Goal: Complete Application Form

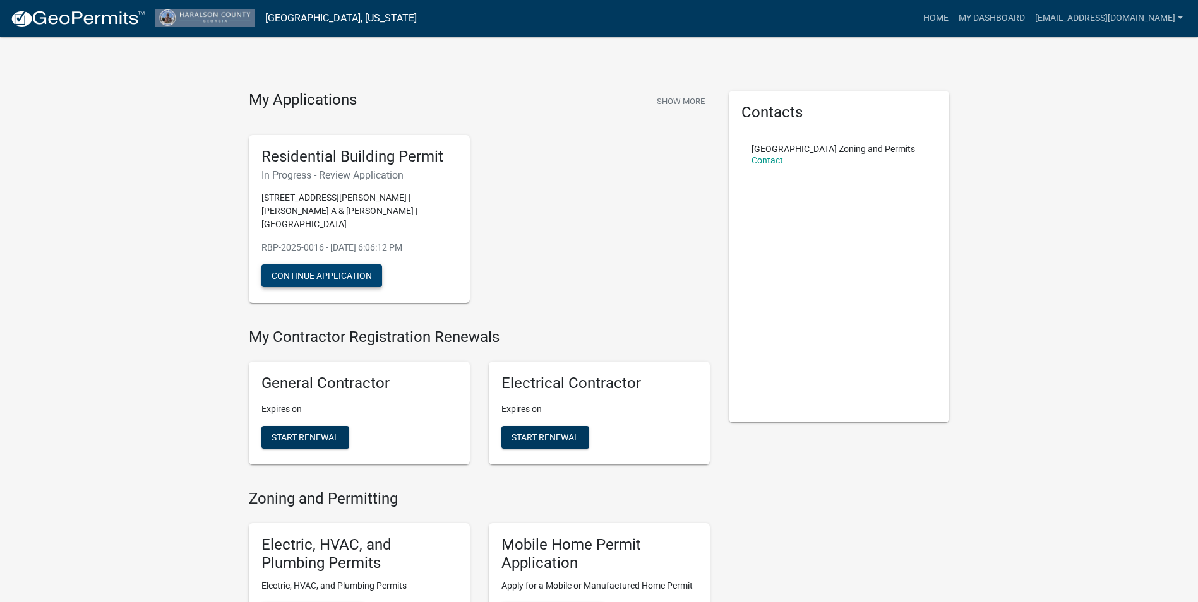
click at [293, 265] on button "Continue Application" at bounding box center [321, 276] width 121 height 23
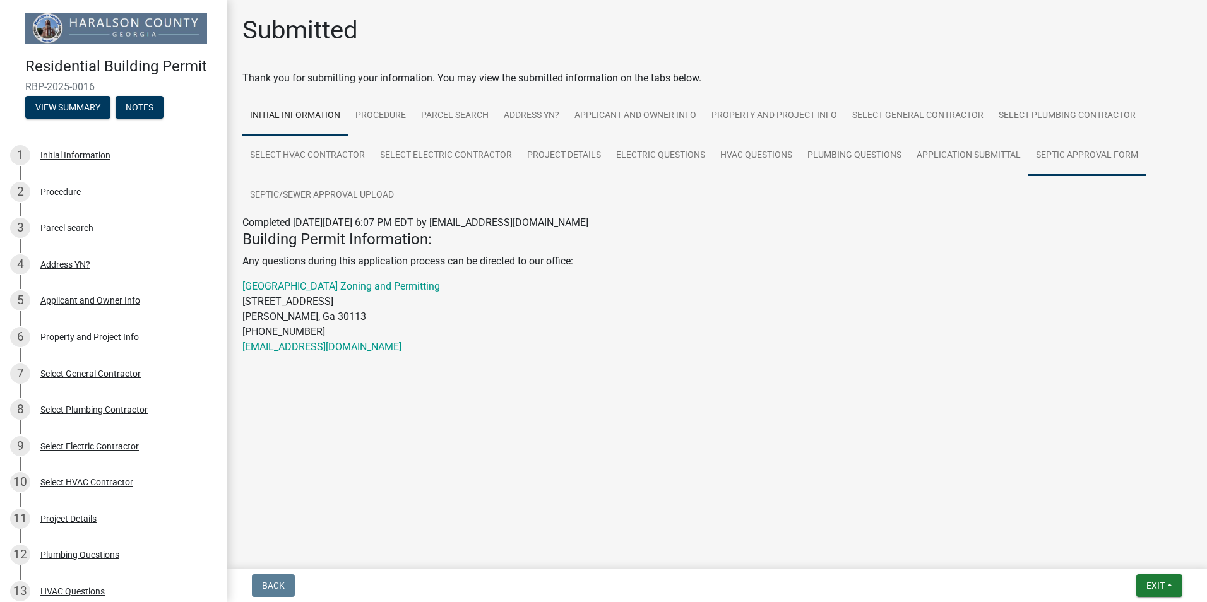
click at [1105, 157] on link "Septic Approval Form" at bounding box center [1086, 156] width 117 height 40
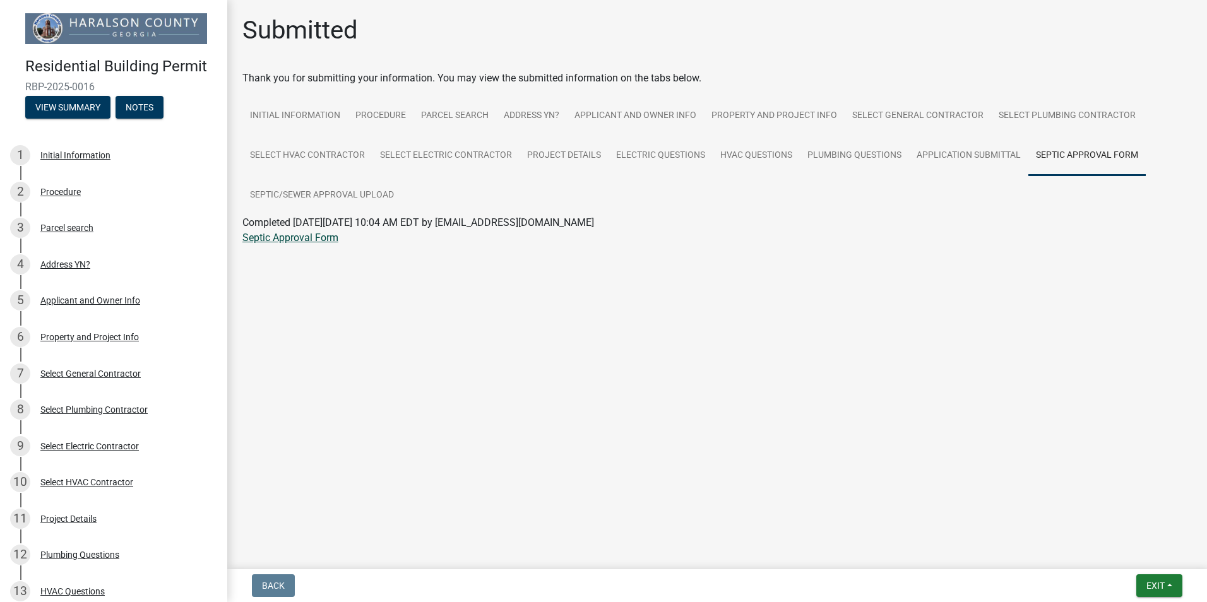
click at [271, 237] on link "Septic Approval Form" at bounding box center [290, 238] width 96 height 12
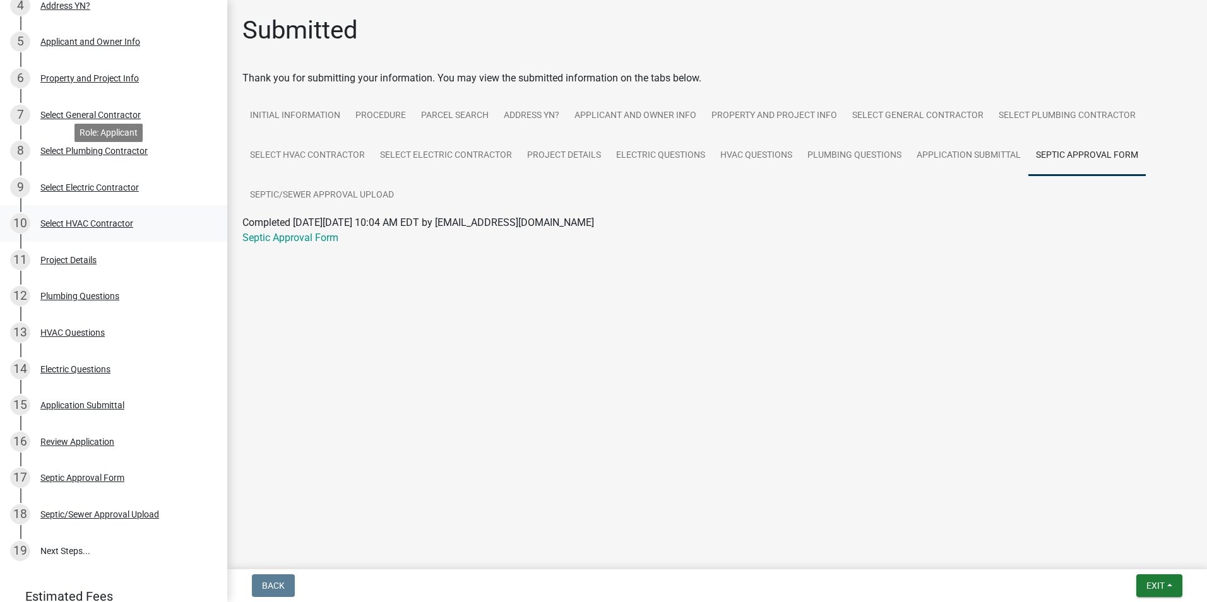
scroll to position [313, 0]
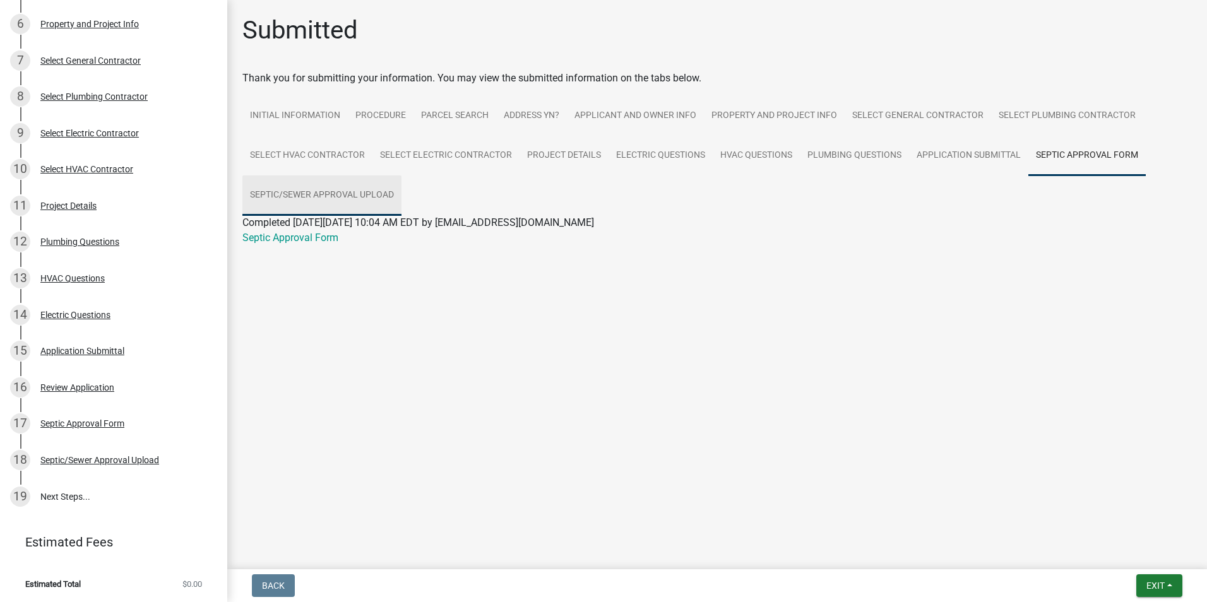
click at [317, 194] on link "Septic/Sewer Approval Upload" at bounding box center [321, 196] width 159 height 40
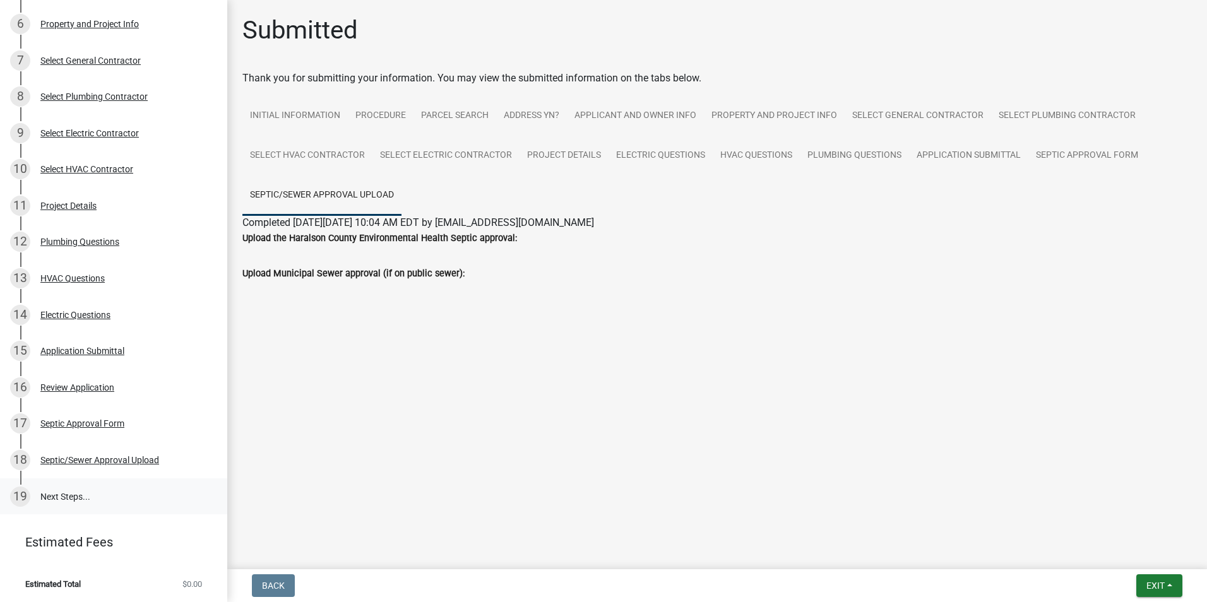
click at [82, 498] on link "19 Next Steps..." at bounding box center [113, 497] width 227 height 37
click at [1170, 586] on button "Exit" at bounding box center [1159, 585] width 46 height 23
click at [833, 355] on main "Submitted Thank you for submitting your information. You may view the submitted…" at bounding box center [717, 282] width 980 height 564
click at [1049, 153] on link "Septic Approval Form" at bounding box center [1086, 156] width 117 height 40
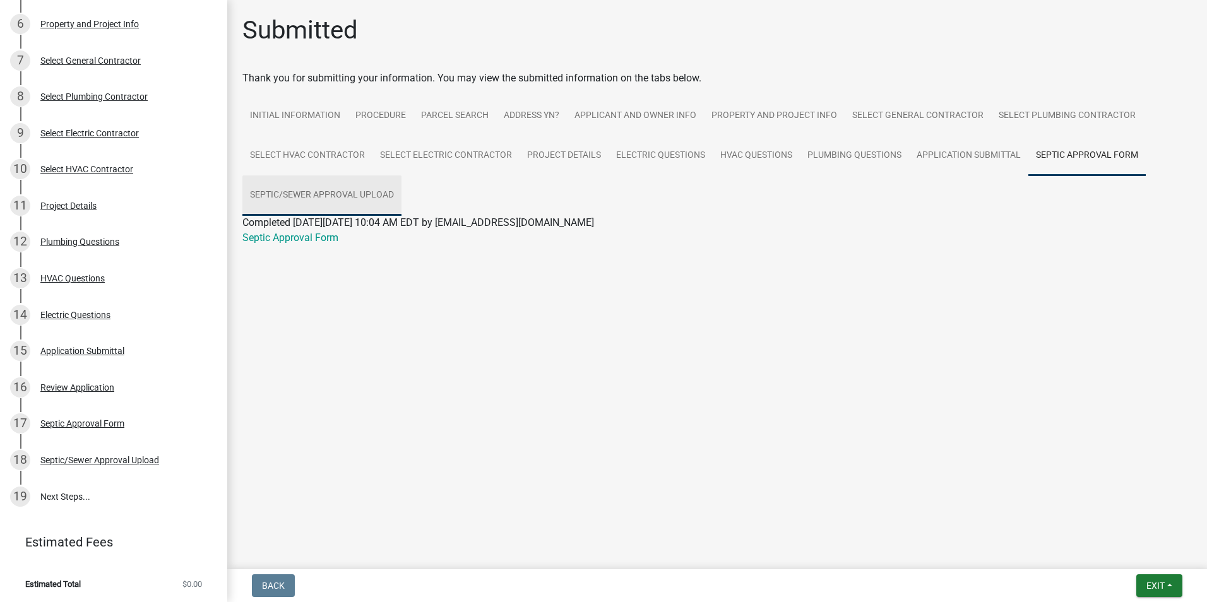
click at [326, 197] on link "Septic/Sewer Approval Upload" at bounding box center [321, 196] width 159 height 40
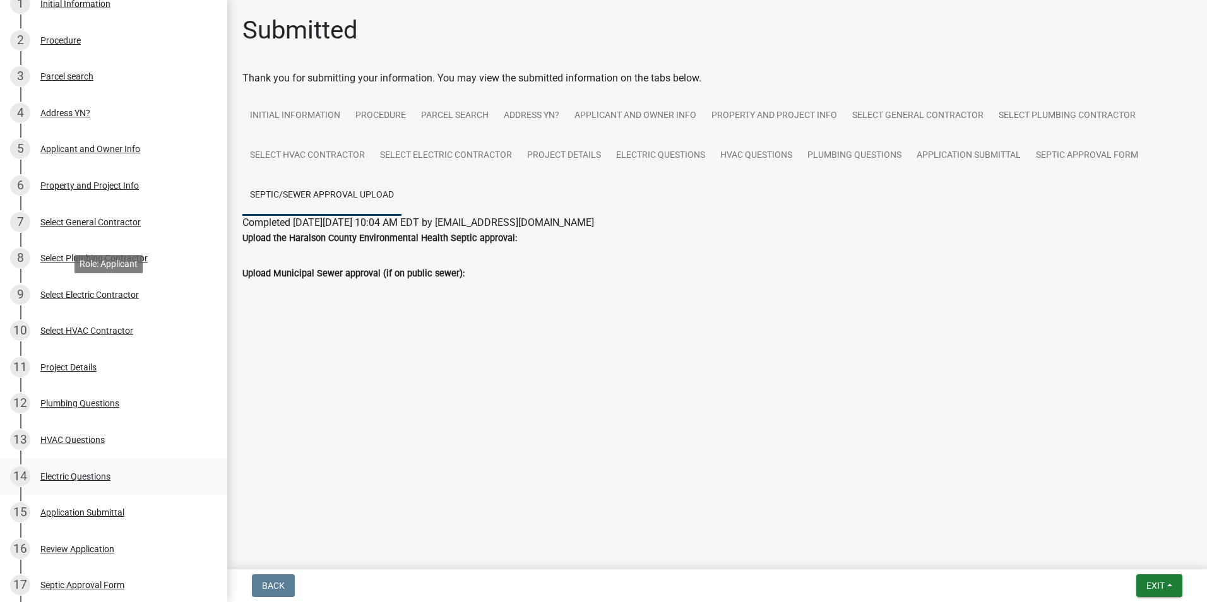
scroll to position [0, 0]
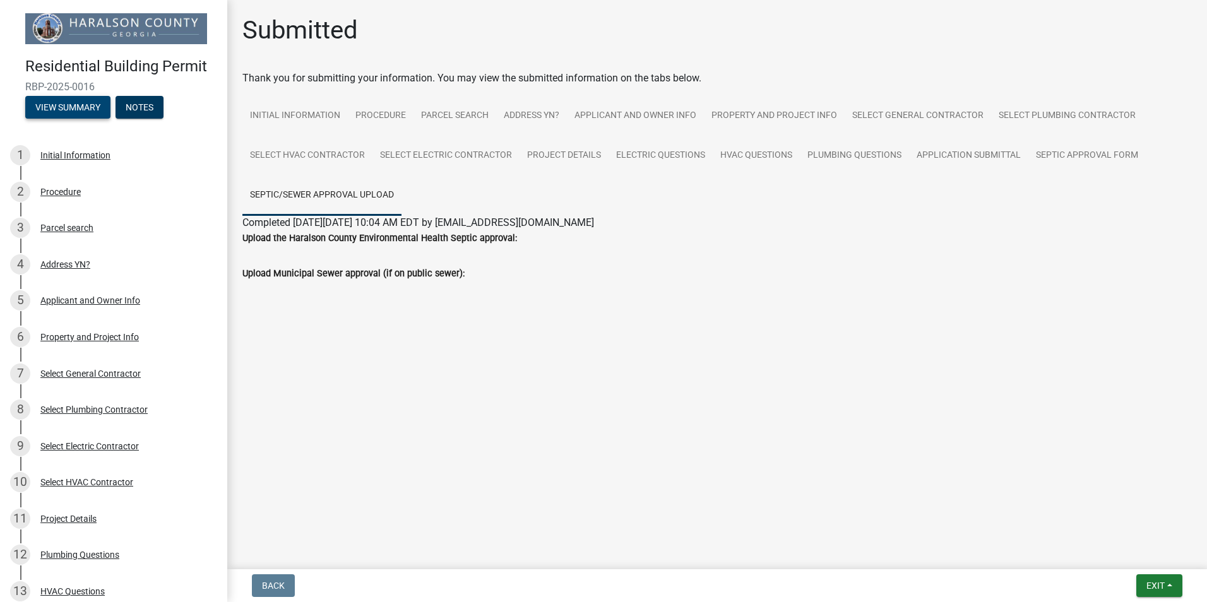
click at [61, 113] on button "View Summary" at bounding box center [67, 107] width 85 height 23
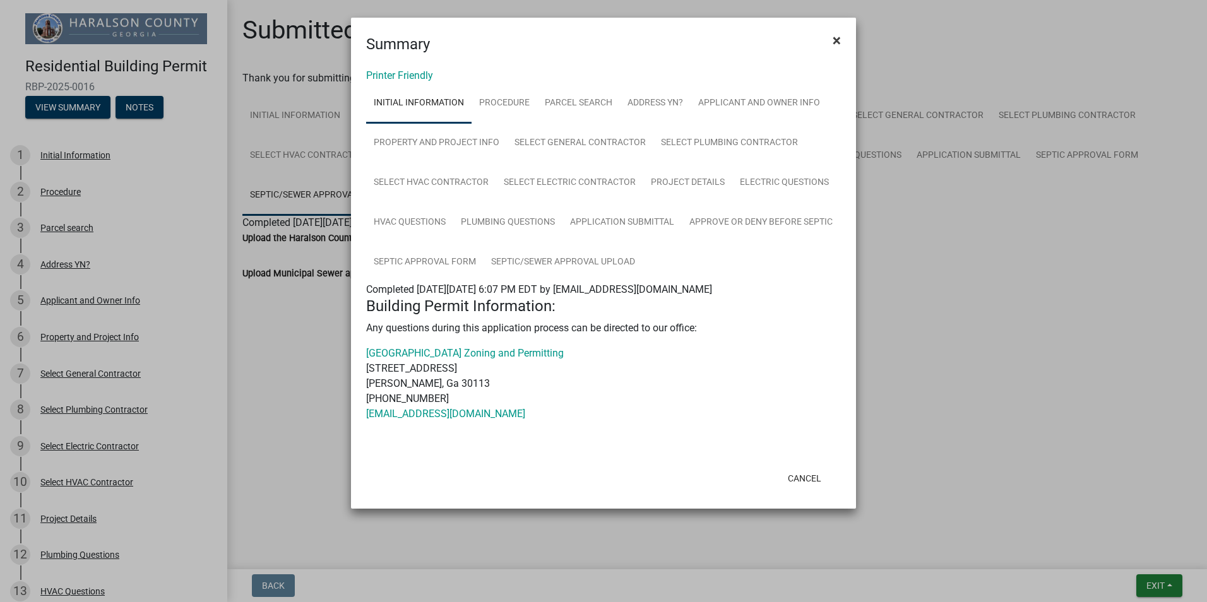
click at [845, 39] on button "×" at bounding box center [837, 40] width 28 height 35
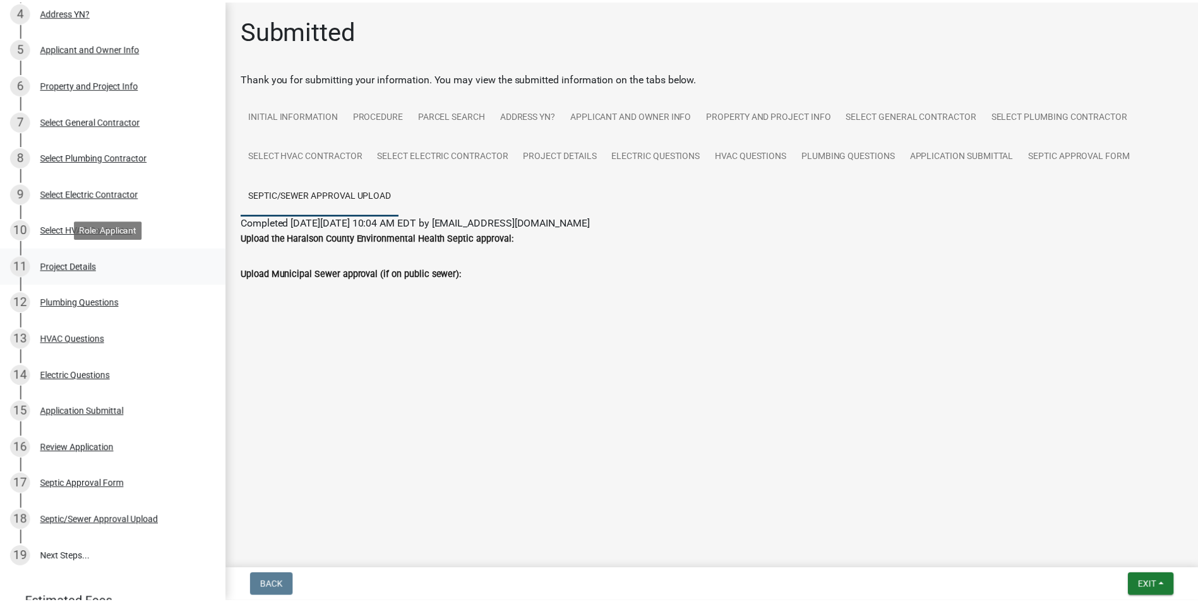
scroll to position [313, 0]
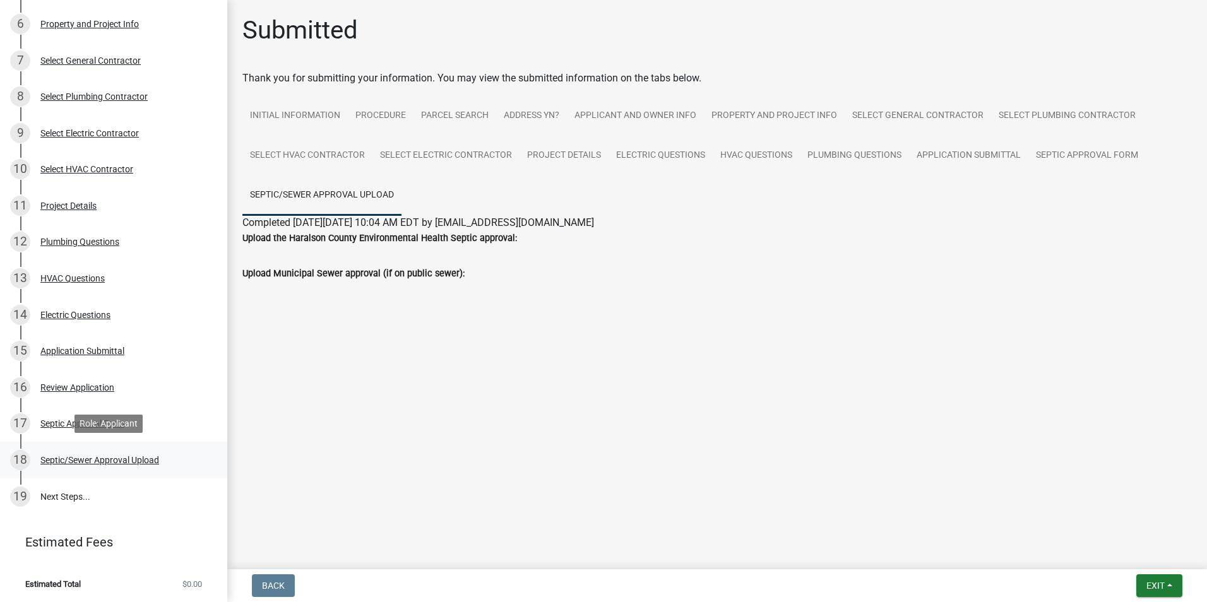
click at [140, 464] on div "18 Septic/Sewer Approval Upload" at bounding box center [108, 460] width 197 height 20
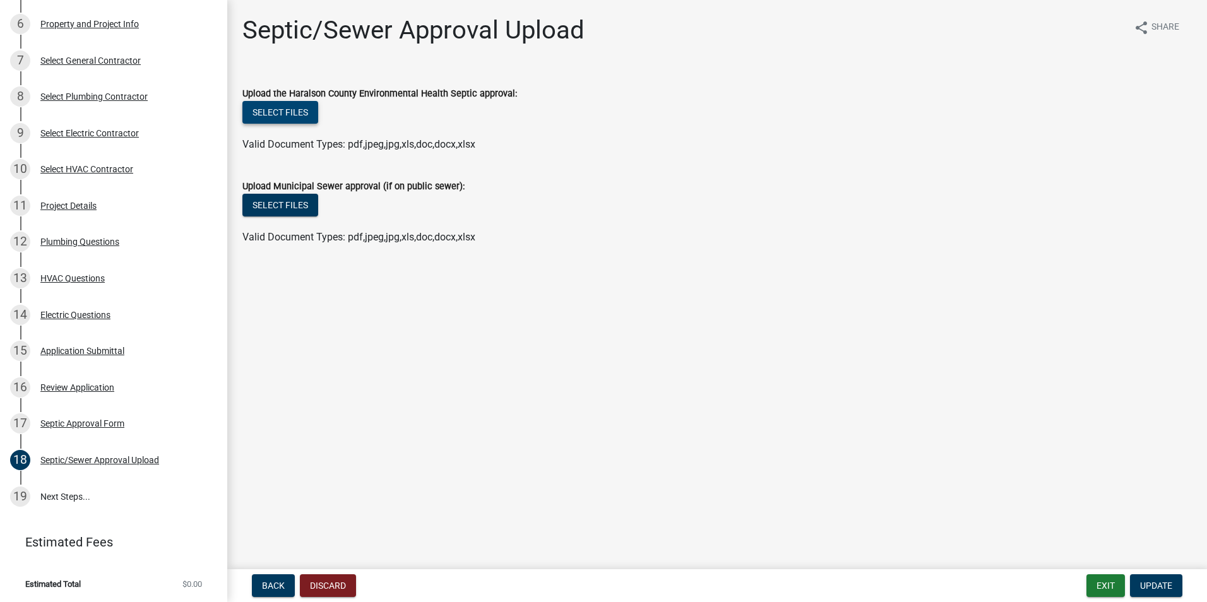
click at [282, 106] on button "Select files" at bounding box center [280, 112] width 76 height 23
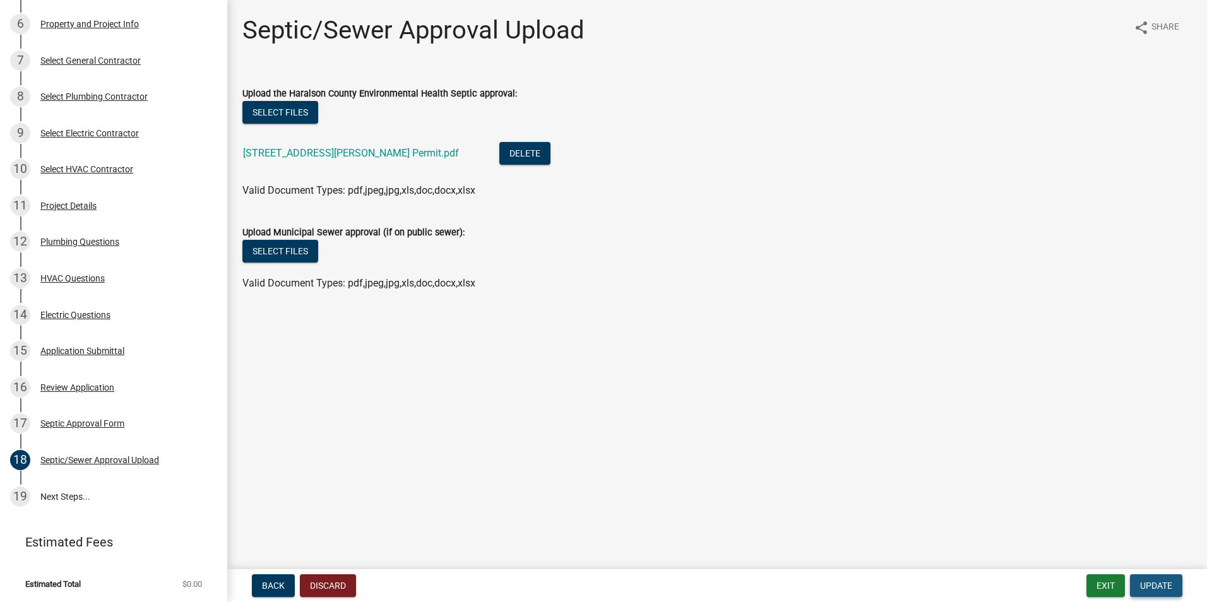
click at [1143, 590] on span "Update" at bounding box center [1156, 586] width 32 height 10
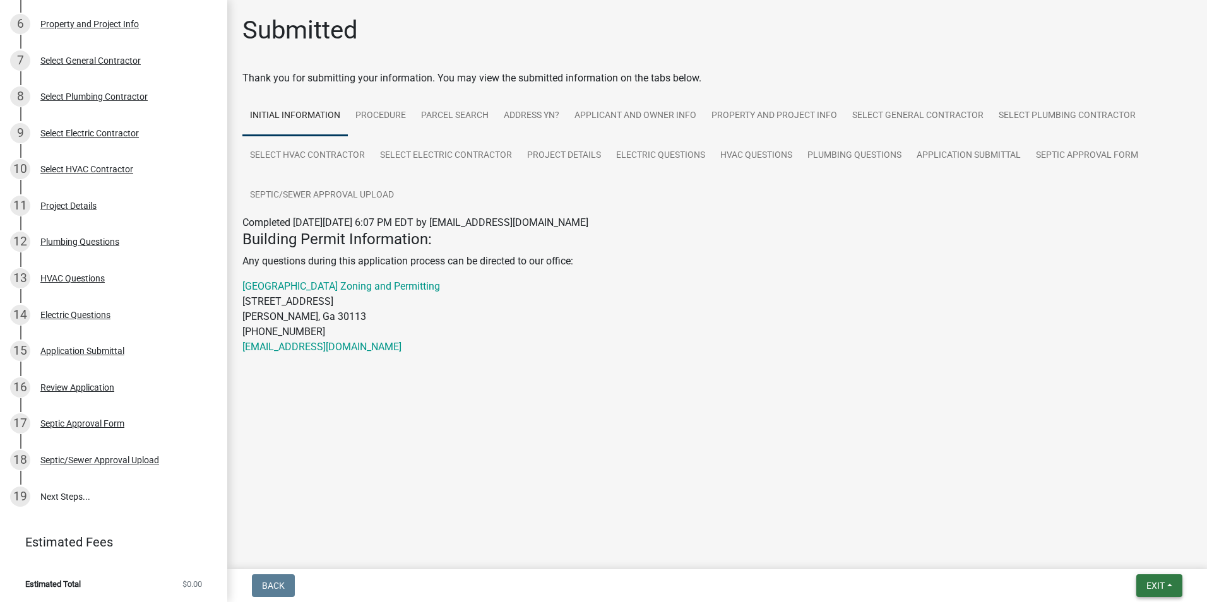
click at [1171, 586] on button "Exit" at bounding box center [1159, 585] width 46 height 23
click at [1108, 554] on button "Save & Exit" at bounding box center [1131, 553] width 101 height 30
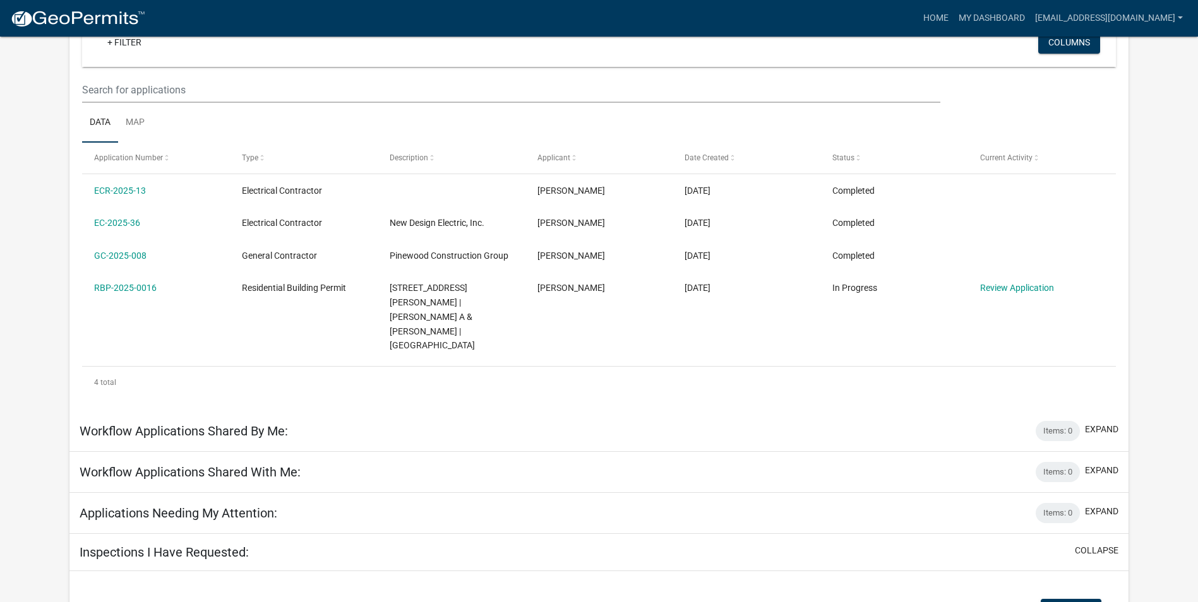
scroll to position [189, 0]
